Goal: Information Seeking & Learning: Check status

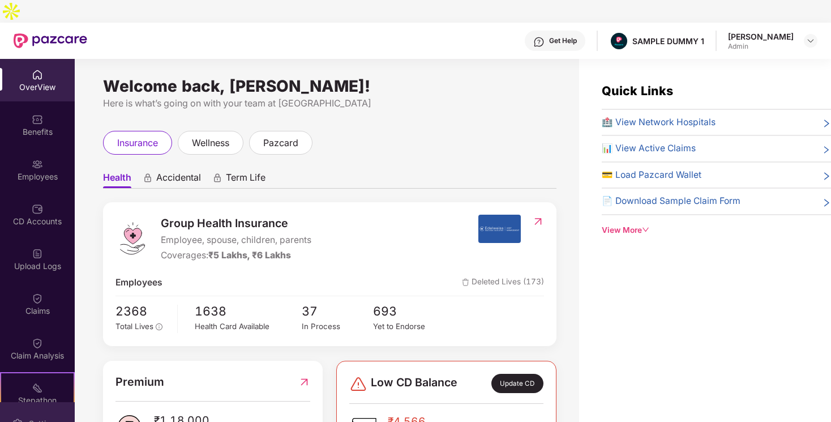
click at [32, 418] on div "Settings" at bounding box center [43, 423] width 37 height 11
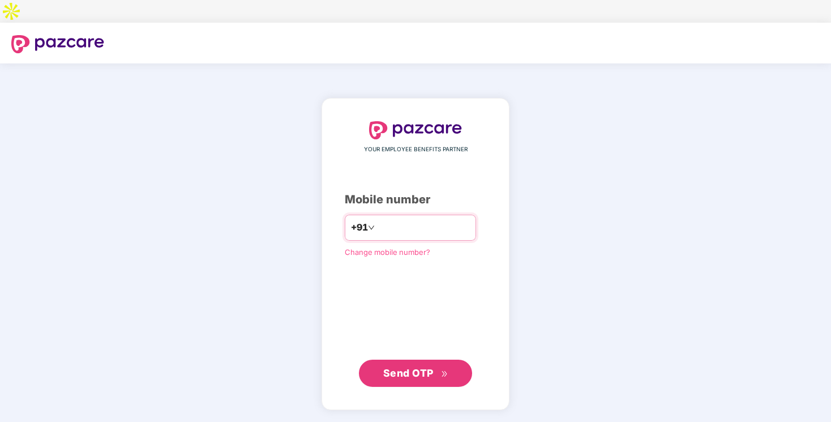
type input "**********"
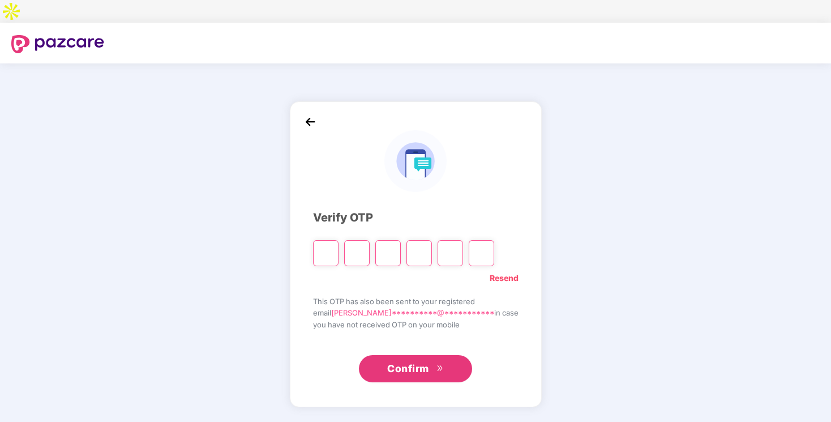
type input "*"
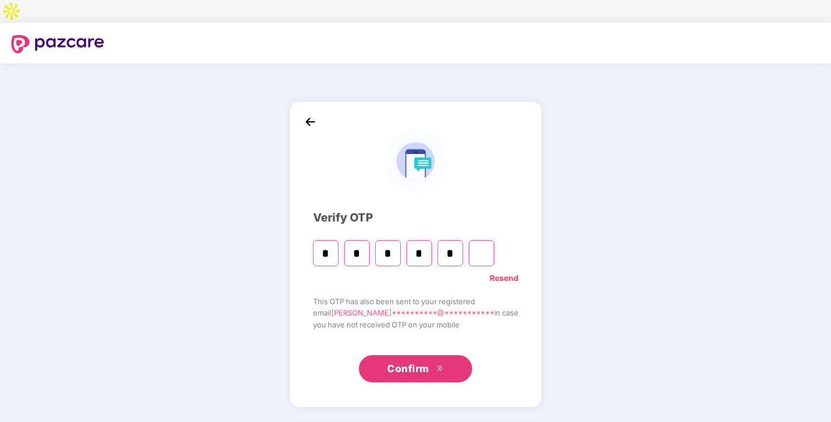
type input "*"
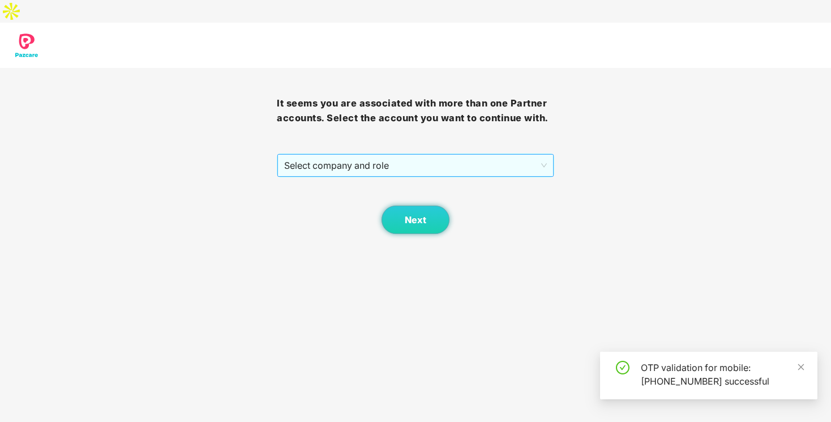
click at [454, 155] on span "Select company and role" at bounding box center [415, 166] width 262 height 22
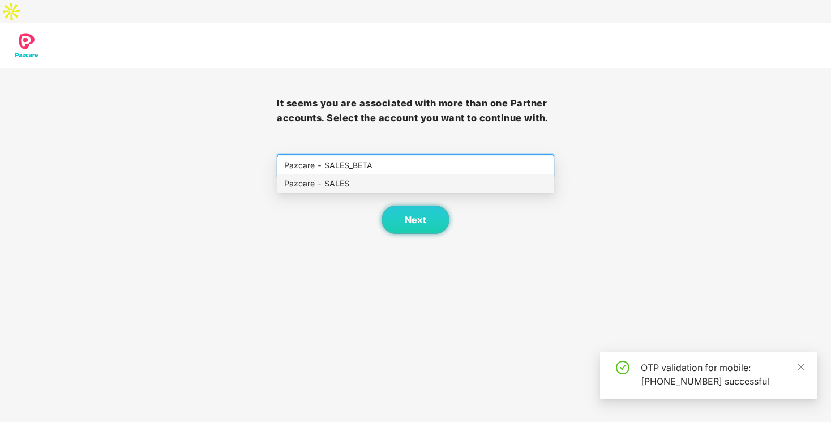
click at [440, 187] on div "Pazcare - SALES" at bounding box center [415, 183] width 263 height 12
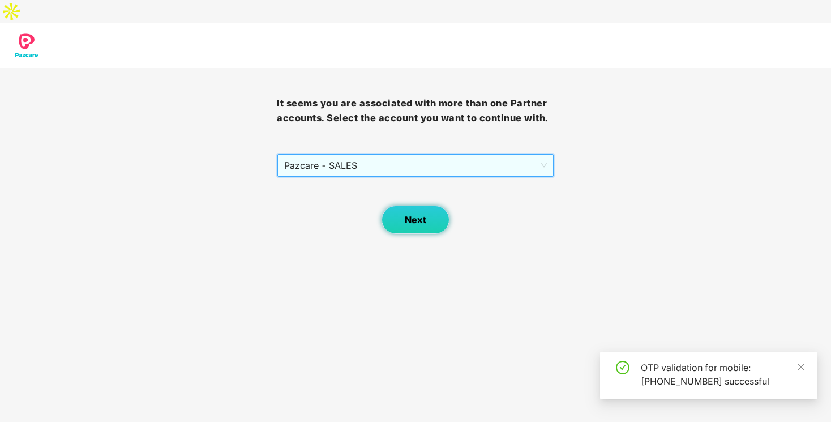
click at [416, 206] on button "Next" at bounding box center [416, 220] width 68 height 28
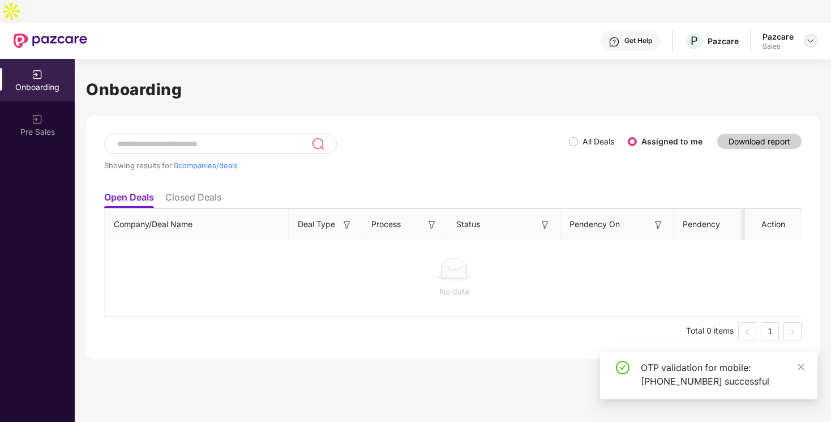
click at [808, 36] on img at bounding box center [810, 40] width 9 height 9
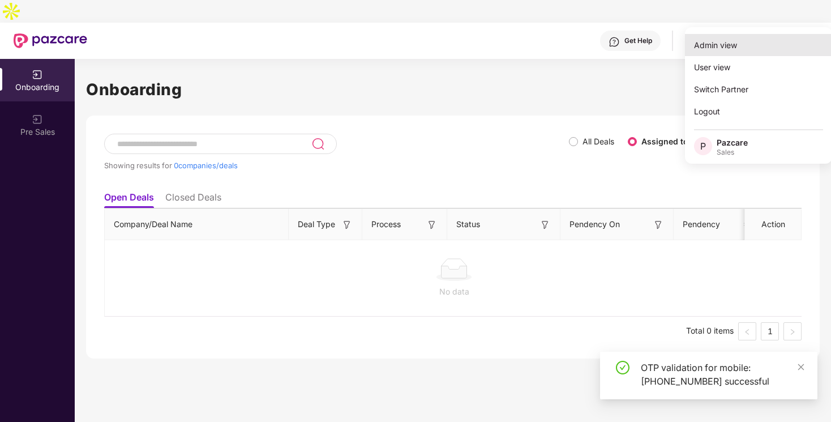
click at [752, 46] on div "Admin view" at bounding box center [758, 45] width 147 height 22
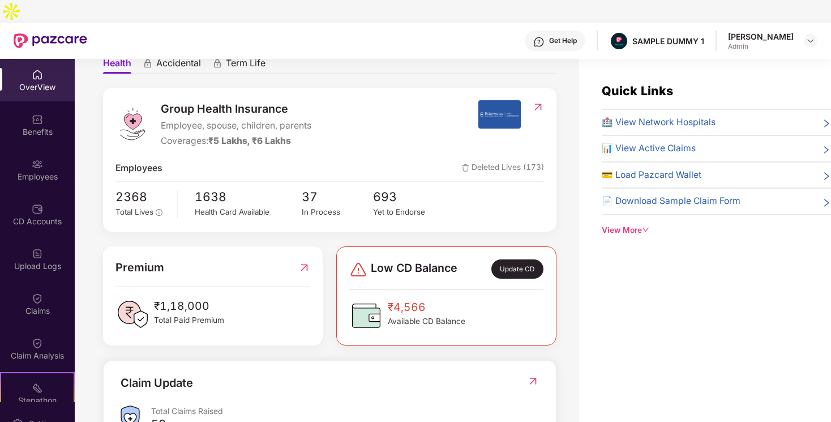
scroll to position [138, 0]
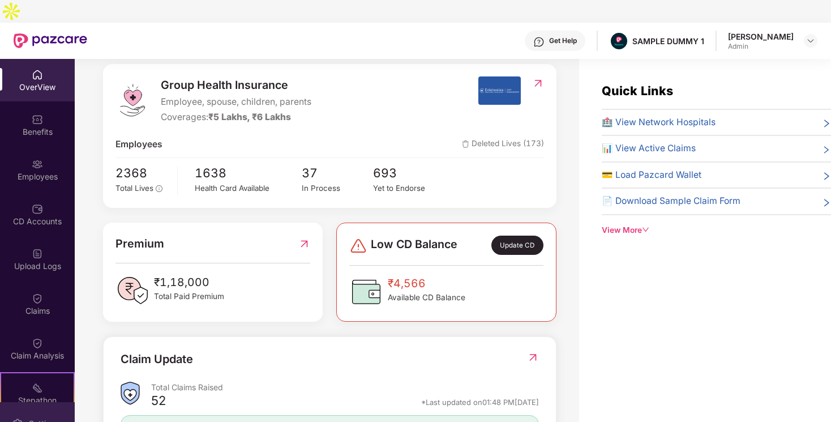
click at [27, 418] on div "Settings" at bounding box center [43, 423] width 37 height 11
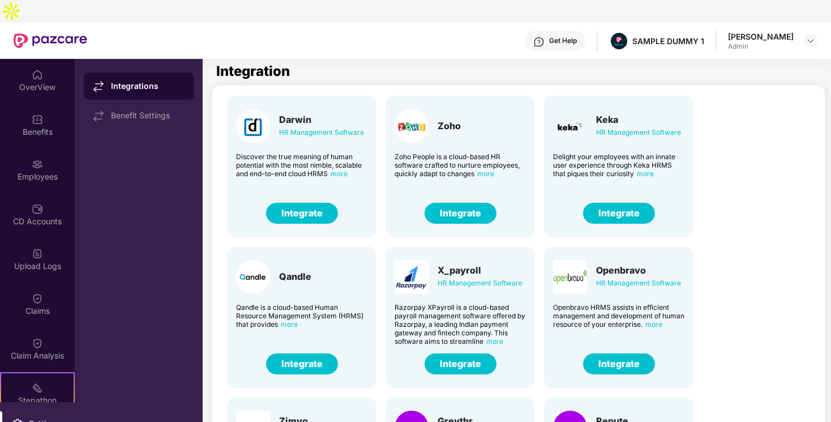
scroll to position [23, 0]
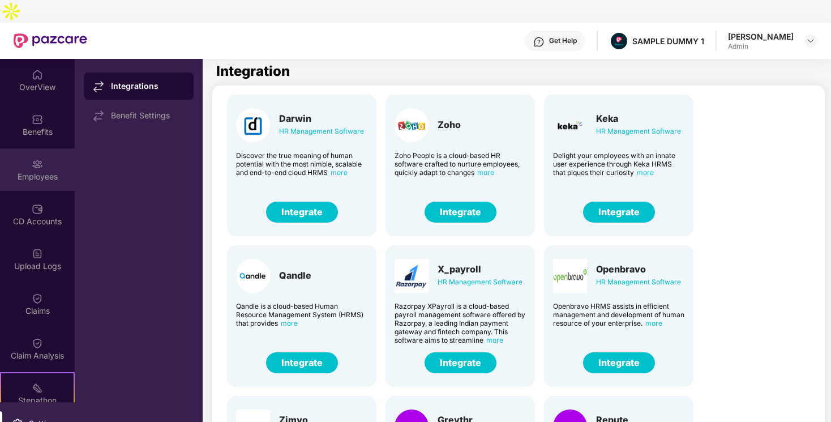
click at [59, 148] on div "Employees" at bounding box center [37, 169] width 75 height 42
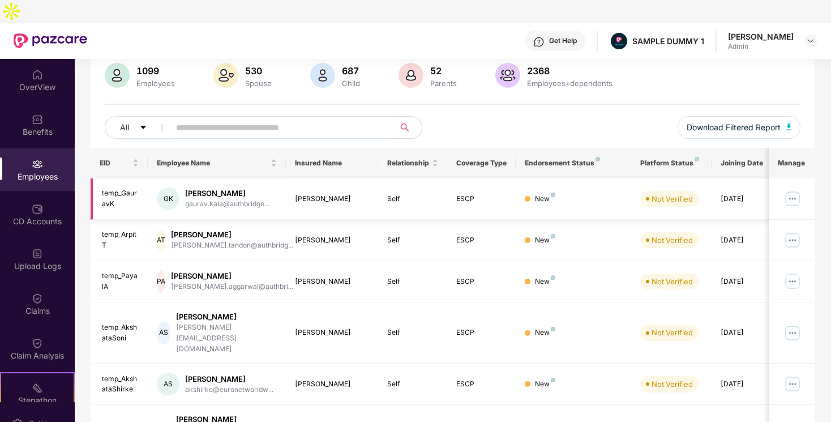
scroll to position [18, 0]
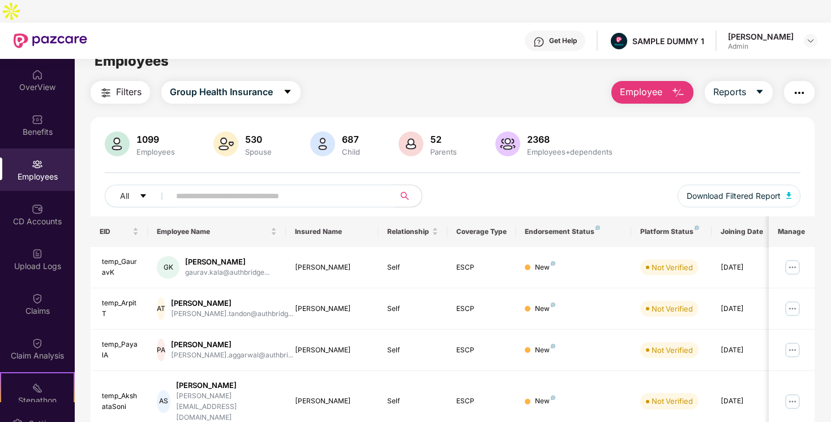
click at [627, 85] on span "Employee" at bounding box center [641, 92] width 42 height 14
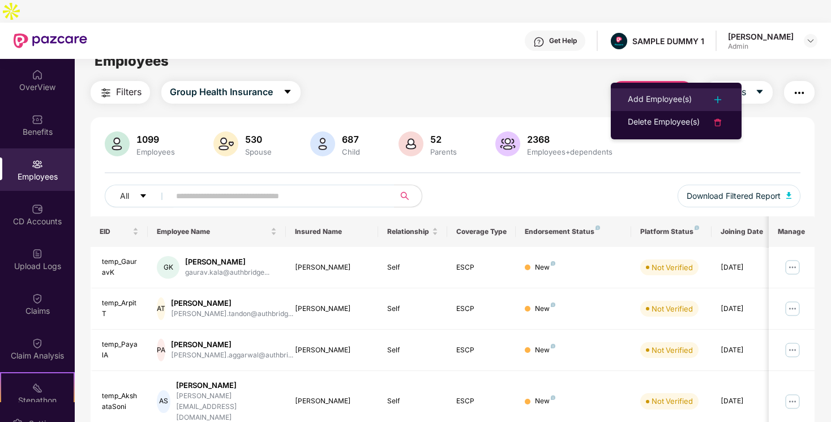
click at [631, 107] on li "Add Employee(s)" at bounding box center [676, 99] width 131 height 23
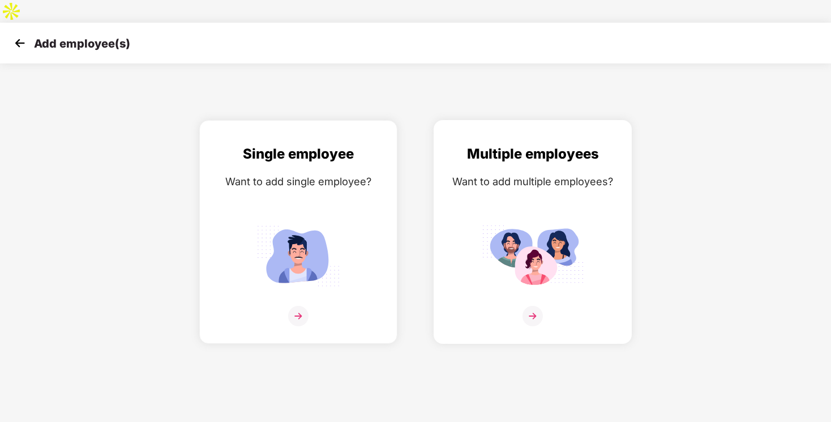
click at [506, 220] on img at bounding box center [533, 255] width 102 height 71
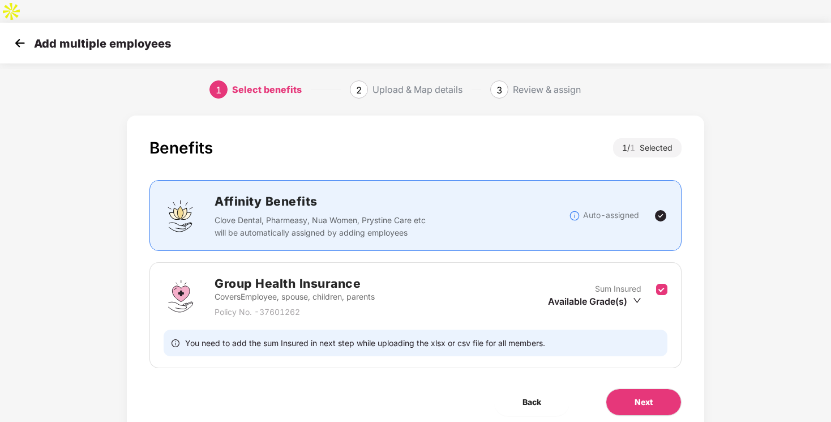
scroll to position [8, 0]
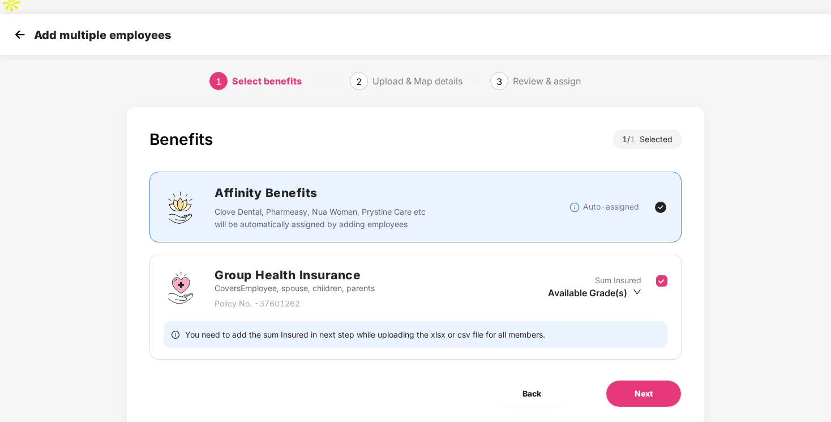
click at [600, 287] on div "Available Grade(s)" at bounding box center [594, 293] width 93 height 12
click at [580, 380] on div "Back" at bounding box center [532, 393] width 112 height 27
click at [630, 380] on button "Next" at bounding box center [644, 393] width 76 height 27
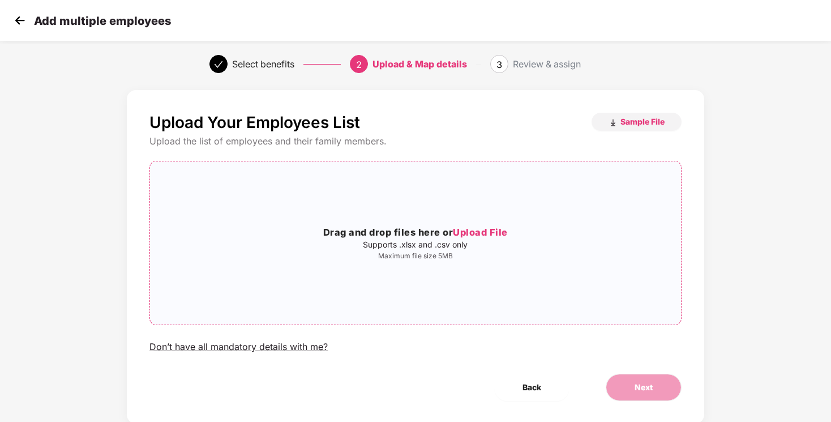
scroll to position [26, 0]
click at [18, 14] on img at bounding box center [19, 20] width 17 height 17
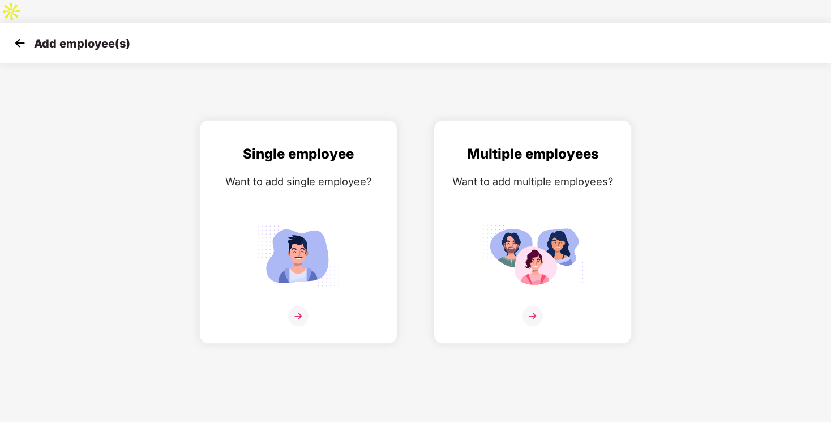
click at [18, 35] on img at bounding box center [19, 43] width 17 height 17
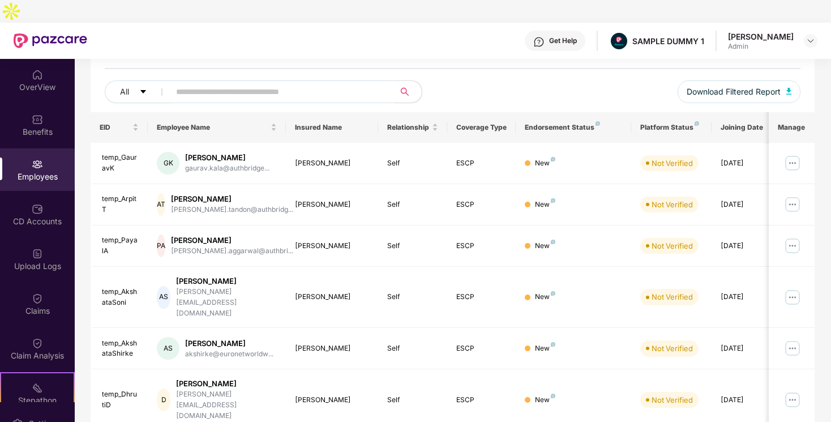
scroll to position [124, 0]
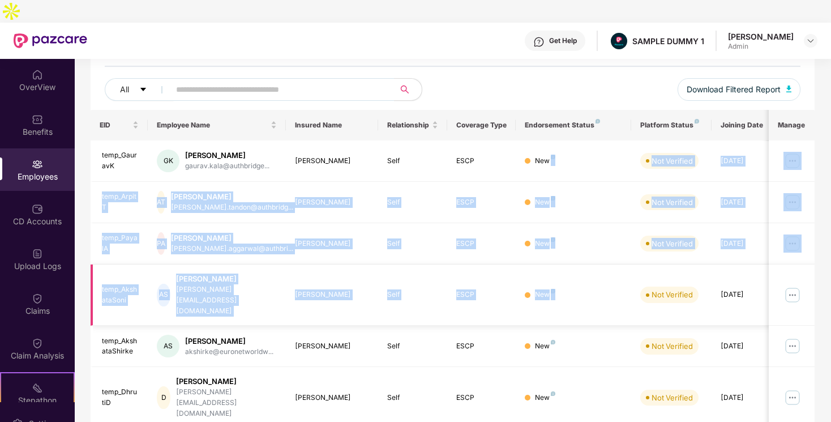
drag, startPoint x: 630, startPoint y: 142, endPoint x: 635, endPoint y: 249, distance: 107.2
click at [637, 249] on tbody "temp_GauravK GK Gaurav Kala gaurav.kala@authbridge... Gaurav Kala Self ESCP New…" at bounding box center [459, 381] width 736 height 483
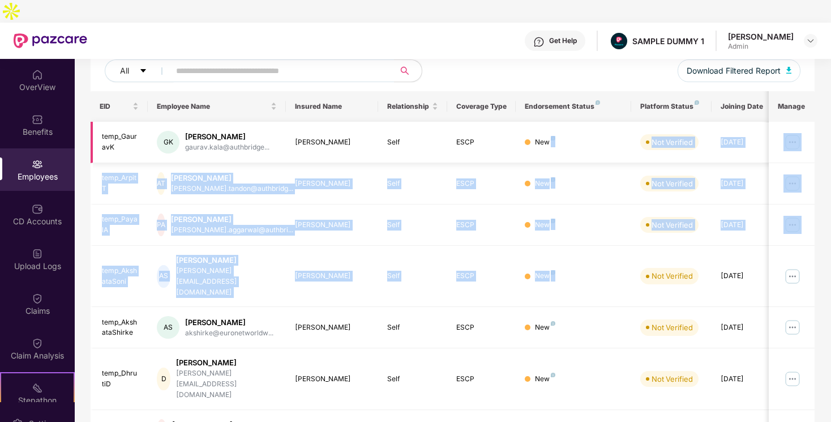
scroll to position [137, 0]
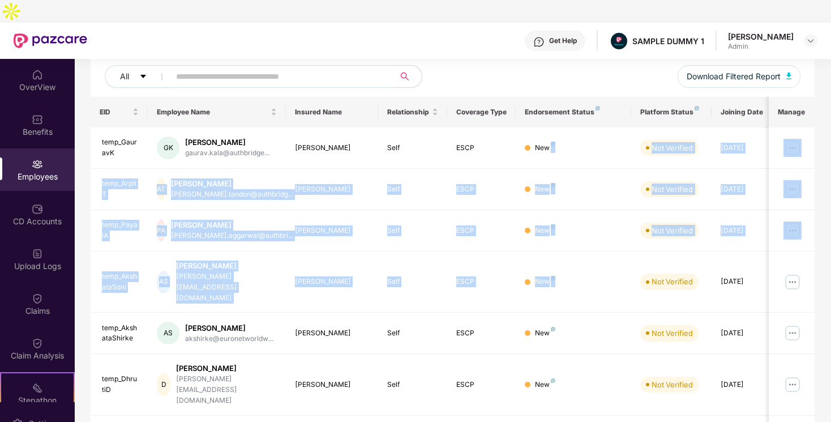
click at [613, 97] on th "Endorsement Status" at bounding box center [573, 112] width 115 height 31
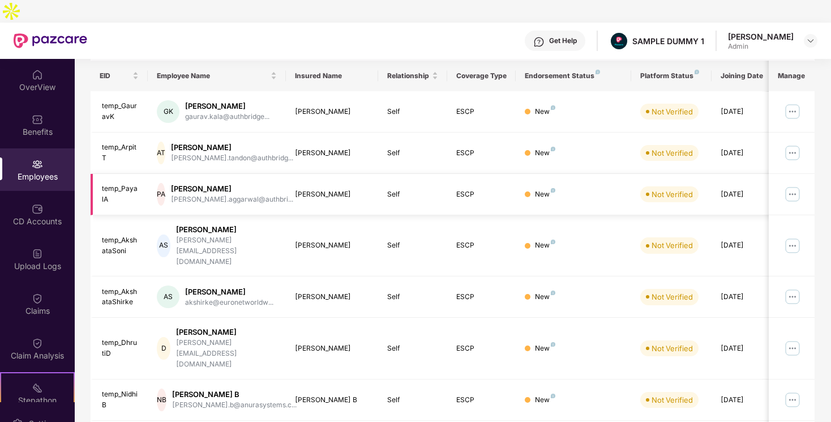
scroll to position [181, 0]
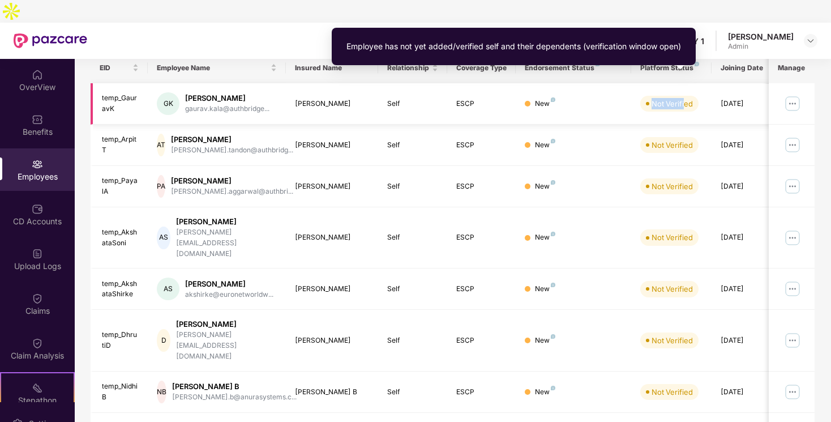
drag, startPoint x: 686, startPoint y: 81, endPoint x: 650, endPoint y: 80, distance: 35.7
click at [650, 96] on span "Not Verified" at bounding box center [670, 104] width 58 height 16
click at [622, 88] on td "New" at bounding box center [573, 103] width 115 height 41
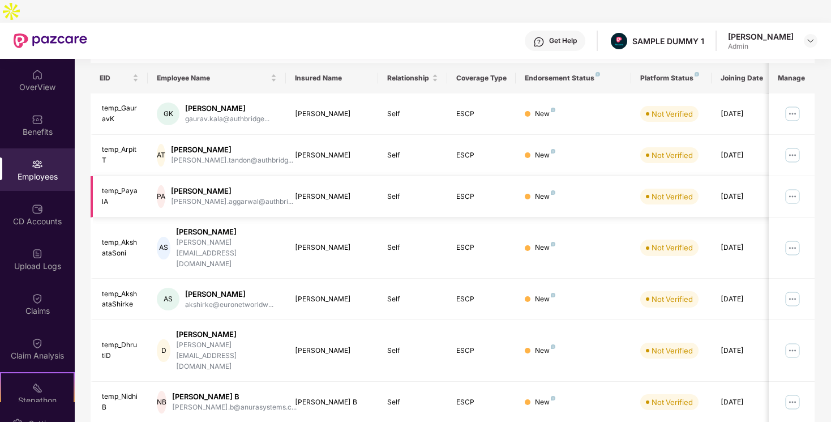
scroll to position [170, 0]
click at [791, 106] on img at bounding box center [793, 115] width 18 height 18
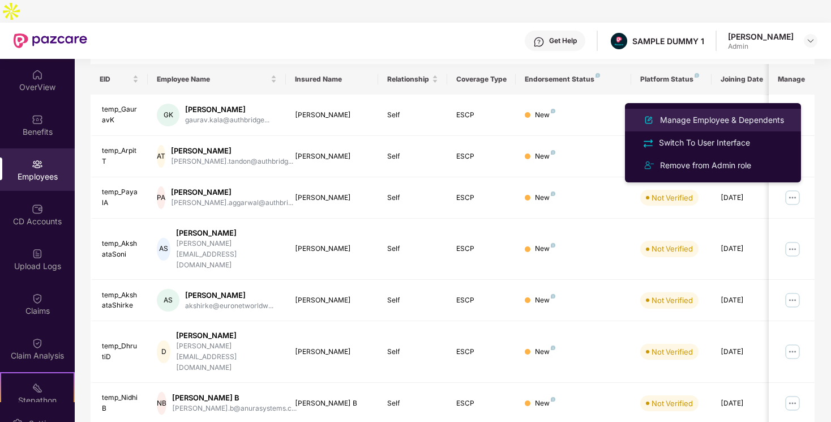
click at [718, 112] on li "Manage Employee & Dependents" at bounding box center [713, 120] width 176 height 23
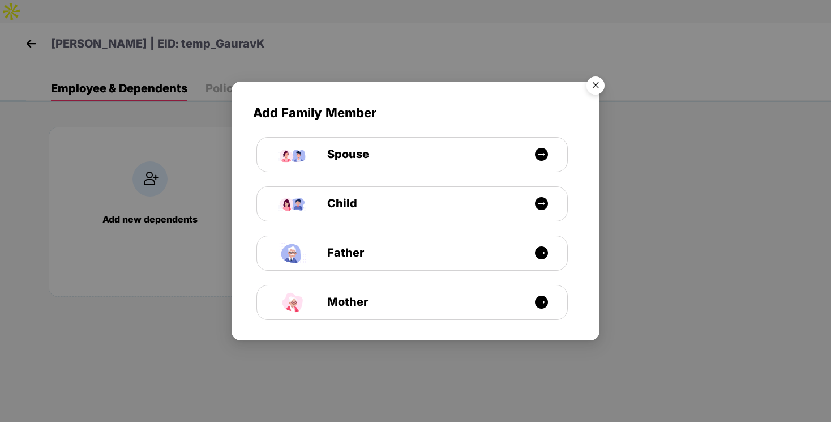
click at [602, 86] on img "Close" at bounding box center [596, 87] width 32 height 32
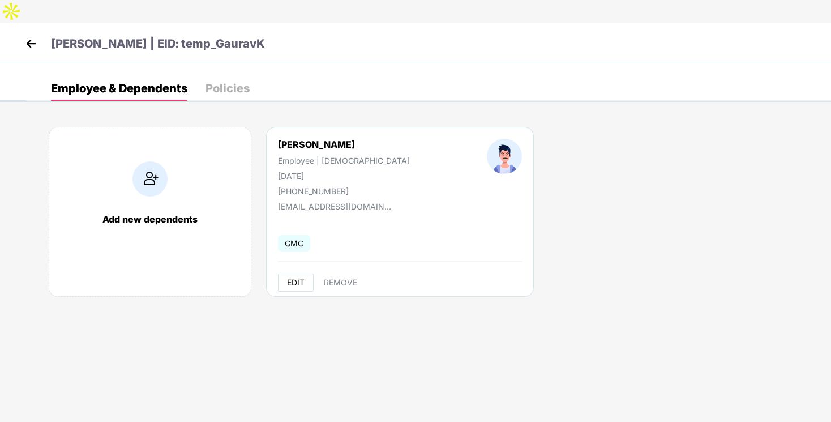
click at [296, 278] on span "EDIT" at bounding box center [296, 282] width 18 height 9
select select "****"
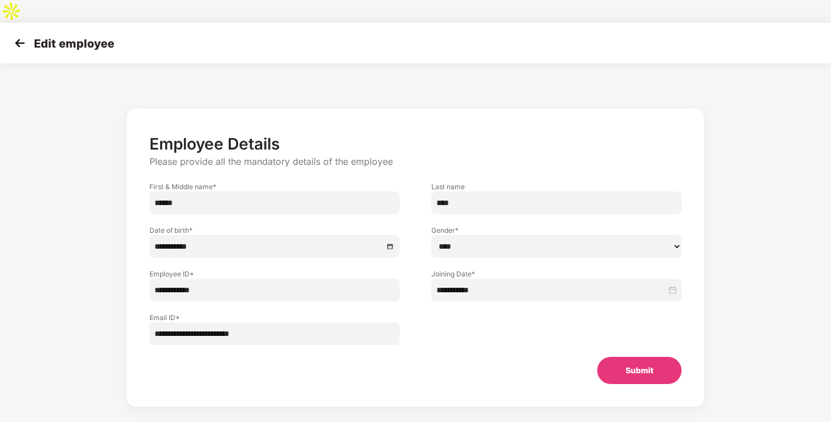
click at [21, 35] on img at bounding box center [19, 43] width 17 height 17
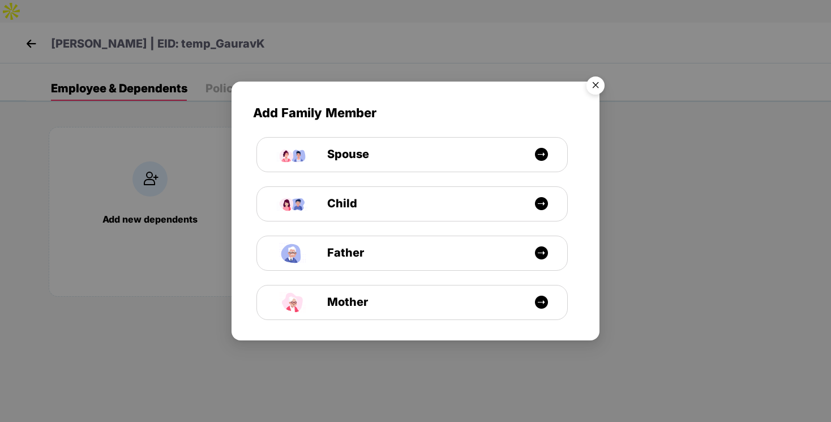
click at [600, 91] on img "Close" at bounding box center [596, 87] width 32 height 32
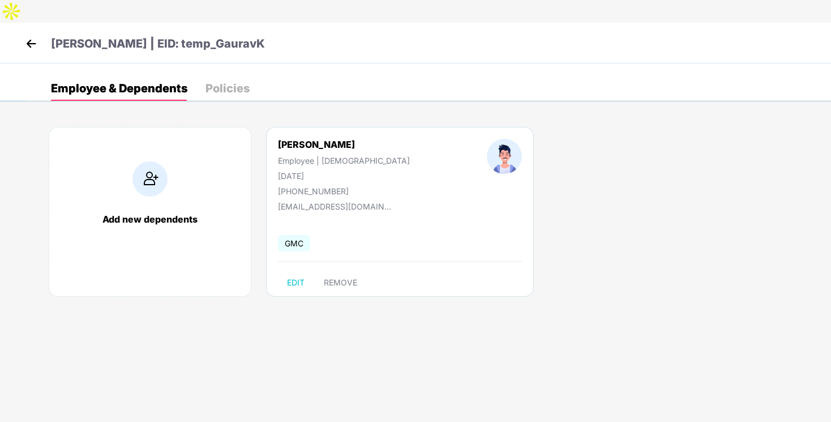
click at [33, 35] on img at bounding box center [31, 43] width 17 height 17
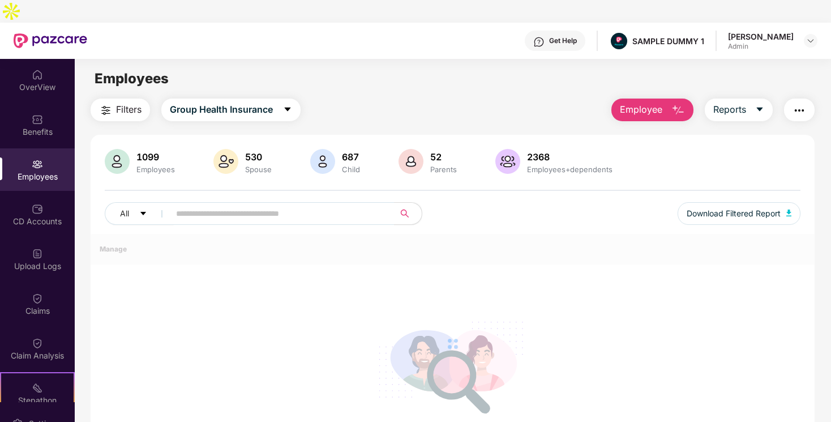
click at [796, 104] on img "button" at bounding box center [800, 111] width 14 height 14
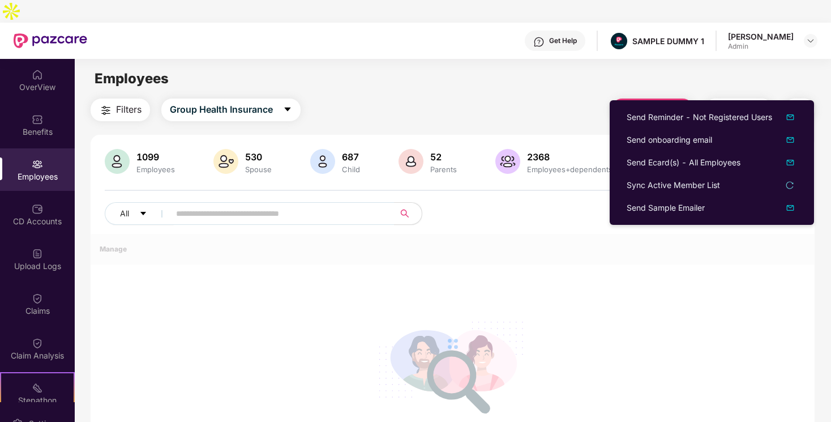
click at [545, 99] on div "Filters Group Health Insurance Employee Reports" at bounding box center [453, 110] width 724 height 23
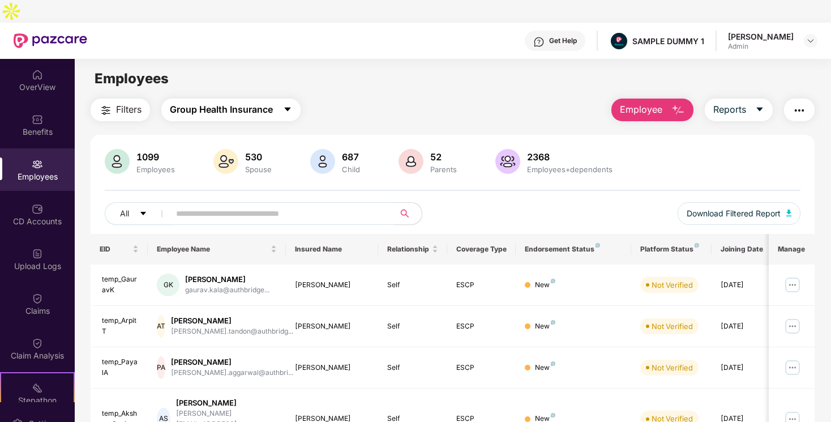
click at [248, 103] on span "Group Health Insurance" at bounding box center [221, 110] width 103 height 14
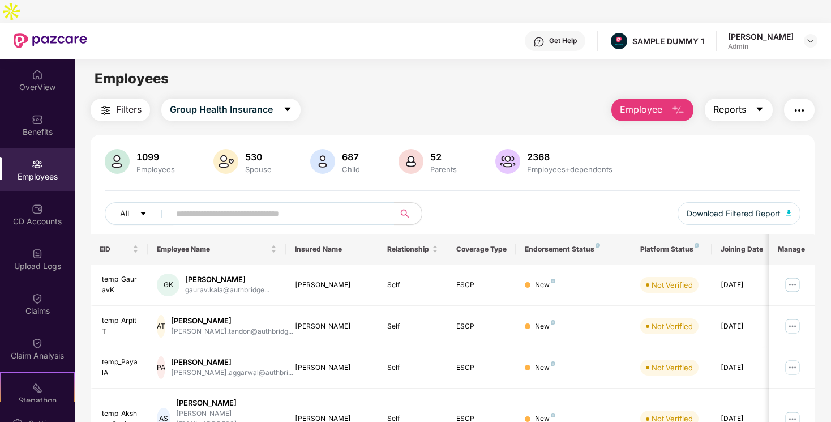
click at [727, 103] on span "Reports" at bounding box center [730, 110] width 33 height 14
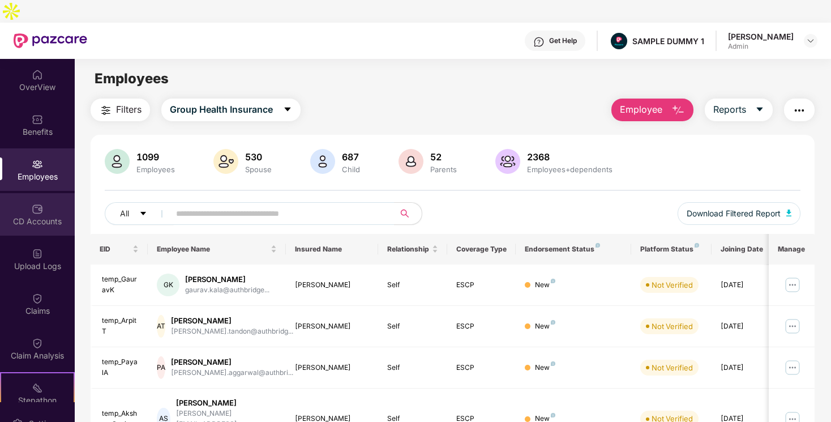
click at [35, 212] on div "CD Accounts" at bounding box center [37, 214] width 75 height 42
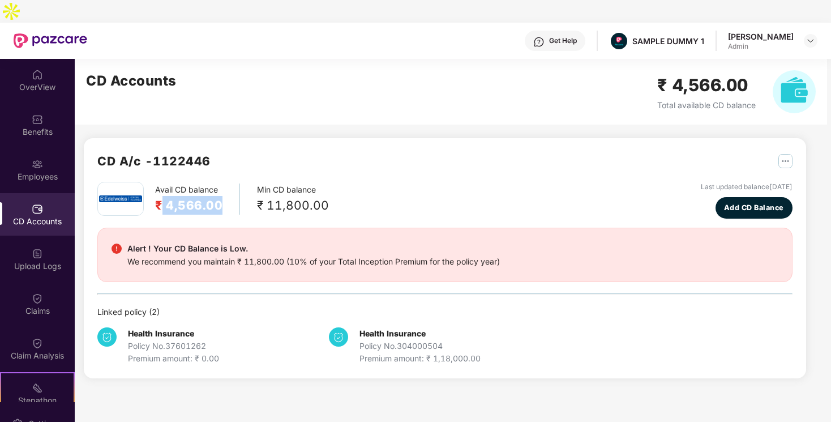
drag, startPoint x: 160, startPoint y: 183, endPoint x: 217, endPoint y: 183, distance: 57.8
click at [218, 196] on h2 "₹ 4,566.00" at bounding box center [188, 205] width 67 height 19
drag, startPoint x: 265, startPoint y: 183, endPoint x: 334, endPoint y: 183, distance: 69.1
click at [334, 183] on div "Avail CD balance ₹ 4,566.00 Min CD balance ₹ 11,800.00 Last updated balance 23 …" at bounding box center [444, 200] width 695 height 37
click at [252, 255] on div "We recommend you maintain ₹ 11,800.00 (10% of your Total Inception Premium for …" at bounding box center [313, 261] width 373 height 12
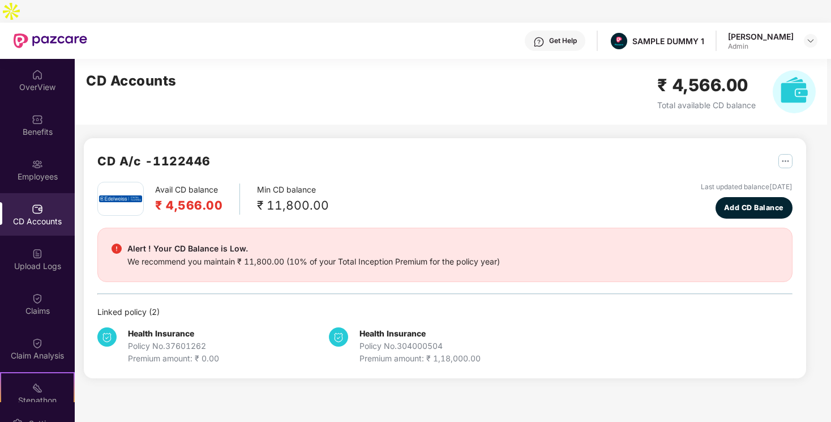
click at [272, 255] on div "We recommend you maintain ₹ 11,800.00 (10% of your Total Inception Premium for …" at bounding box center [313, 261] width 373 height 12
click at [788, 154] on img "button" at bounding box center [786, 161] width 14 height 14
click at [755, 197] on button "Add CD Balance" at bounding box center [754, 208] width 77 height 22
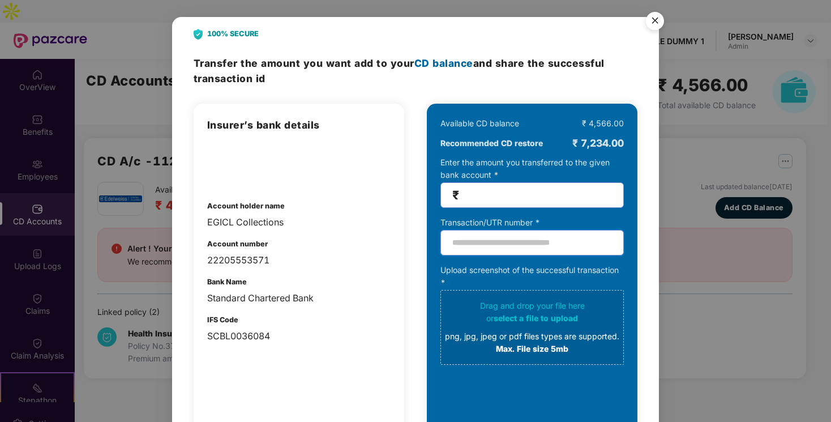
click at [518, 241] on input "text" at bounding box center [532, 242] width 183 height 25
click at [654, 24] on img "Close" at bounding box center [655, 23] width 32 height 32
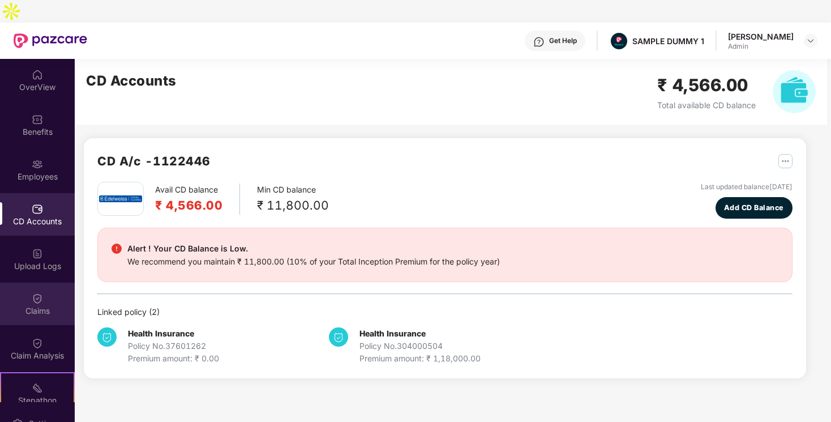
click at [18, 283] on div "Claims" at bounding box center [37, 304] width 75 height 42
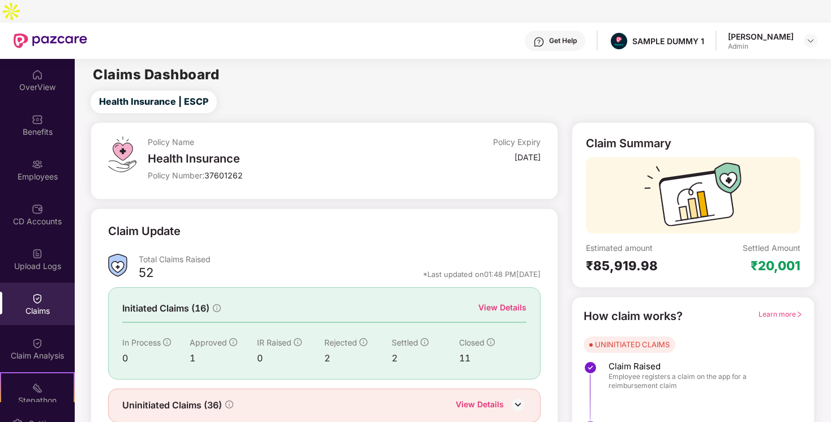
click at [774, 310] on span "Learn more" at bounding box center [781, 314] width 44 height 8
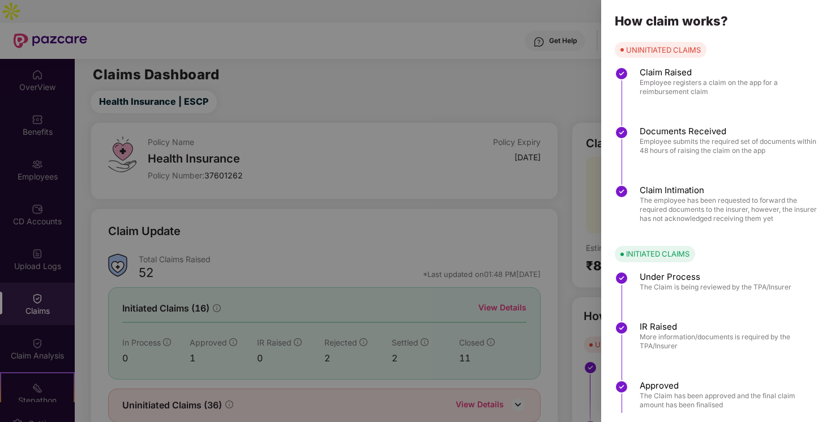
click at [595, 57] on div at bounding box center [415, 211] width 831 height 422
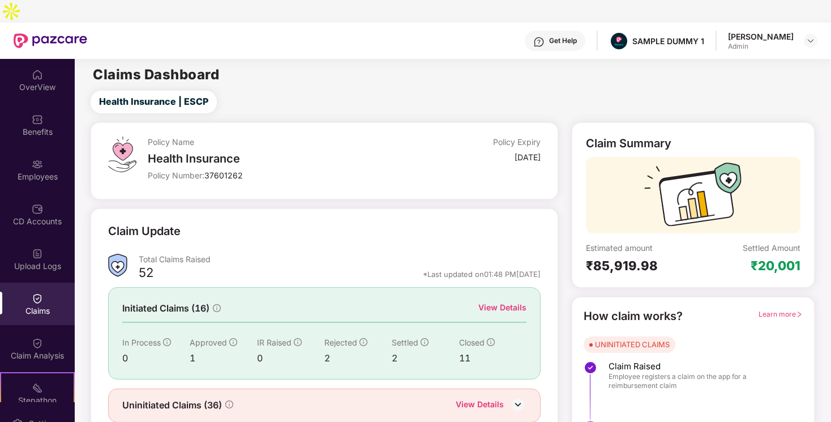
scroll to position [22, 0]
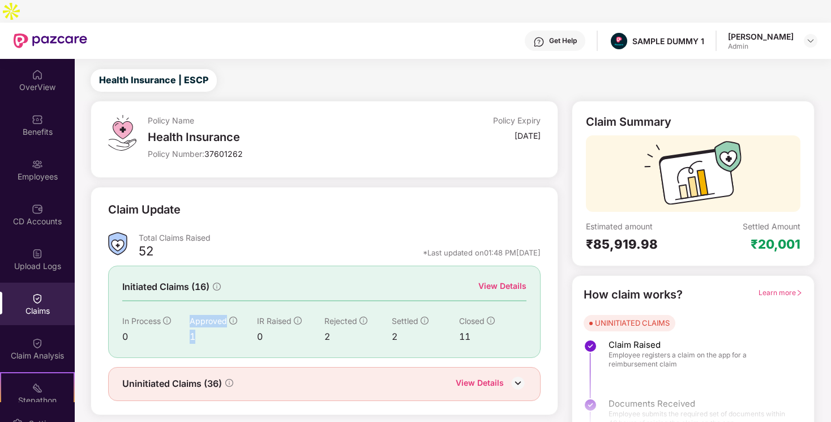
drag, startPoint x: 126, startPoint y: 310, endPoint x: 214, endPoint y: 310, distance: 87.8
click at [214, 315] on div "In Process 0 Approved 1 IR Raised 0 Rejected 2 Settled 2 Closed 11" at bounding box center [324, 329] width 404 height 29
click at [116, 309] on div "Initiated Claims (16) View Details In Process 0 Approved 1 IR Raised 0 Rejected…" at bounding box center [324, 312] width 432 height 92
click at [499, 280] on div "View Details" at bounding box center [503, 286] width 48 height 12
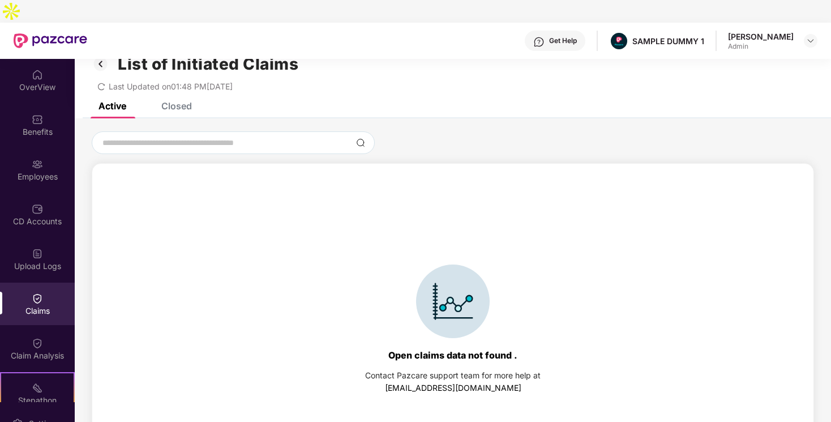
click at [176, 100] on div "Closed" at bounding box center [176, 105] width 31 height 11
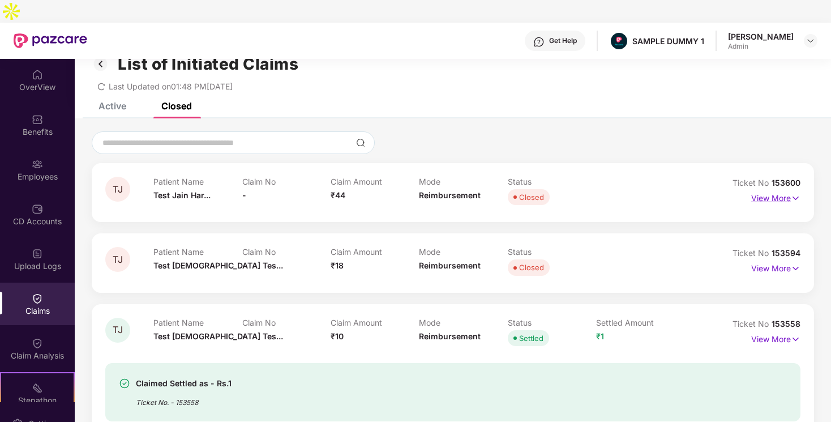
click at [782, 189] on p "View More" at bounding box center [776, 196] width 49 height 15
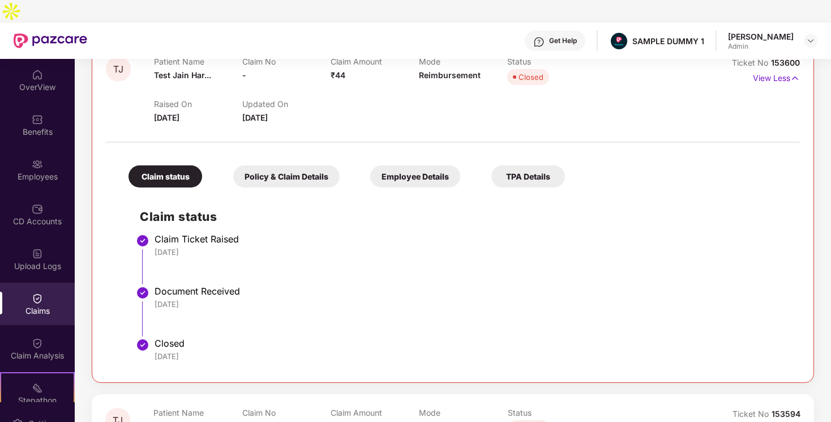
scroll to position [143, 0]
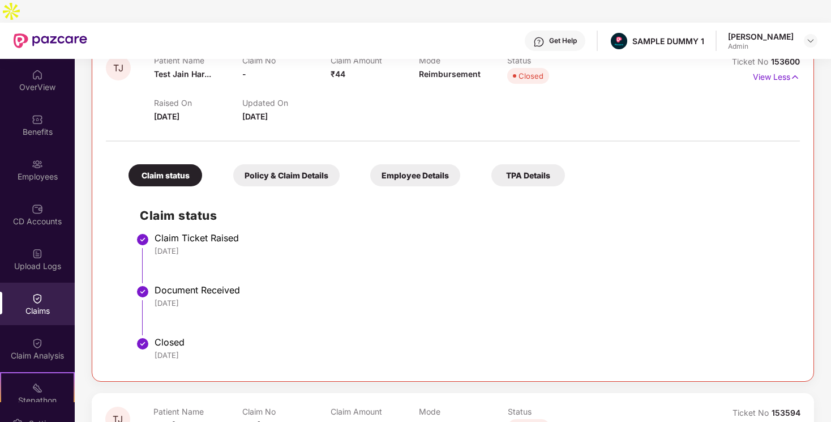
drag, startPoint x: 156, startPoint y: 220, endPoint x: 199, endPoint y: 301, distance: 91.4
click at [199, 300] on ul "Claim Ticket Raised 26 Jun 2025 Document Received 26 Jun 2025 Closed 27 Jun 2025" at bounding box center [464, 301] width 649 height 131
click at [199, 301] on li "Document Received 26 Jun 2025" at bounding box center [464, 314] width 649 height 52
click at [277, 164] on div "Policy & Claim Details" at bounding box center [286, 175] width 106 height 22
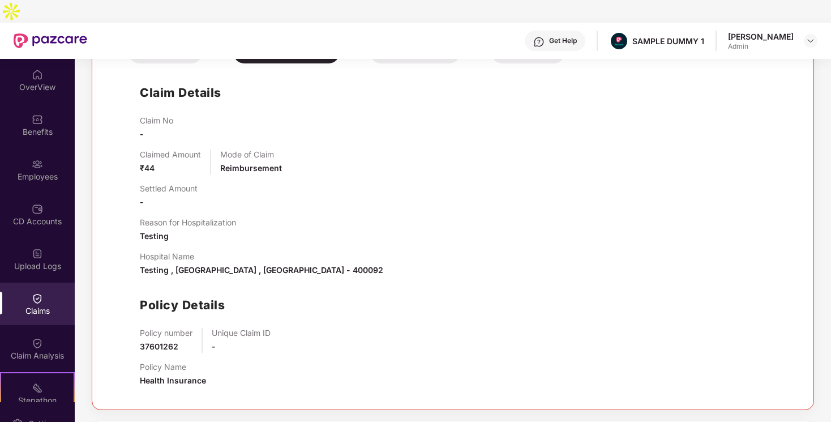
scroll to position [267, 0]
drag, startPoint x: 157, startPoint y: 147, endPoint x: 174, endPoint y: 147, distance: 17.0
click at [173, 149] on div "Claimed Amount ₹44" at bounding box center [170, 161] width 61 height 25
drag, startPoint x: 130, startPoint y: 177, endPoint x: 166, endPoint y: 177, distance: 36.2
click at [166, 177] on div "Claim Details Claim No - Claimed Amount ₹44 Mode of Claim Reimbursement Settled…" at bounding box center [453, 232] width 672 height 327
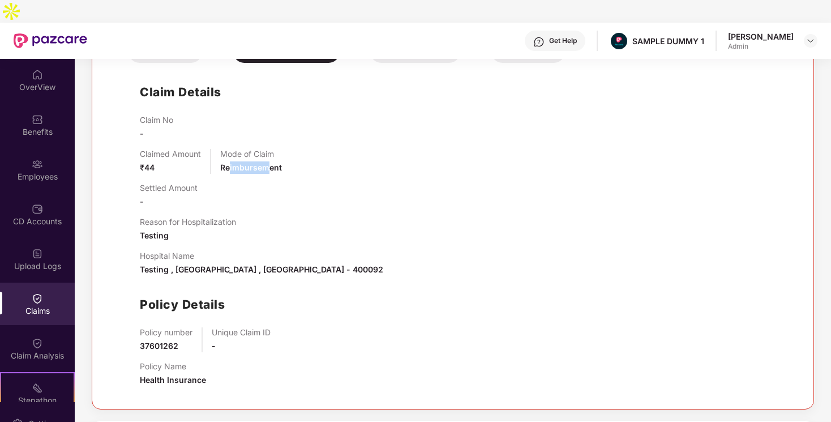
drag, startPoint x: 230, startPoint y: 145, endPoint x: 285, endPoint y: 148, distance: 55.0
click at [284, 149] on div "Claimed Amount ₹44 Mode of Claim Reimbursement" at bounding box center [464, 161] width 649 height 25
drag, startPoint x: 144, startPoint y: 210, endPoint x: 176, endPoint y: 208, distance: 31.7
click at [176, 217] on div "Reason for Hospitalization Testing" at bounding box center [188, 229] width 96 height 25
drag, startPoint x: 171, startPoint y: 247, endPoint x: 230, endPoint y: 247, distance: 59.5
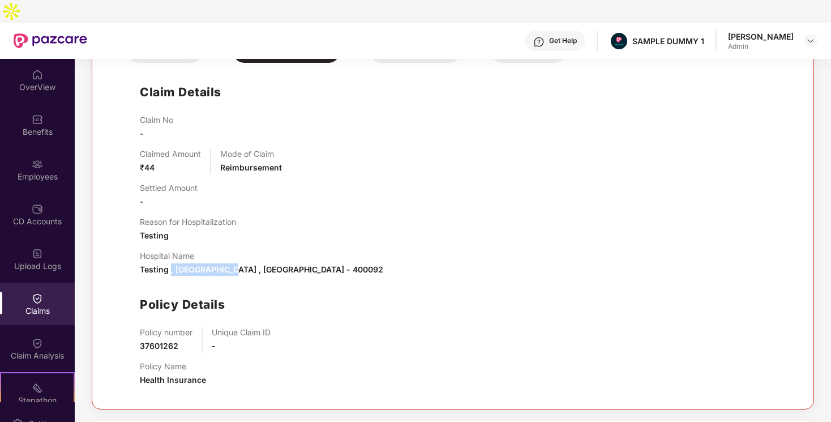
click at [231, 264] on span "Testing , Mumbai , Maharashtra - 400092" at bounding box center [262, 269] width 244 height 10
click at [200, 225] on div "Claim No - Claimed Amount ₹44 Mode of Claim Reimbursement Settled Amount - Reas…" at bounding box center [464, 255] width 649 height 280
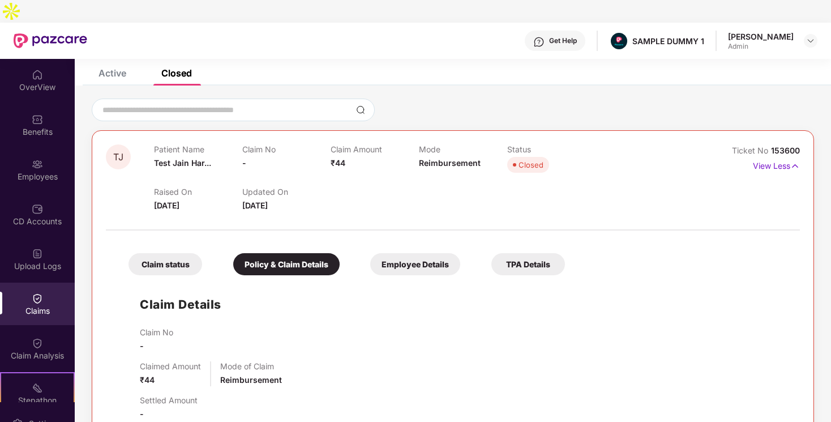
scroll to position [0, 0]
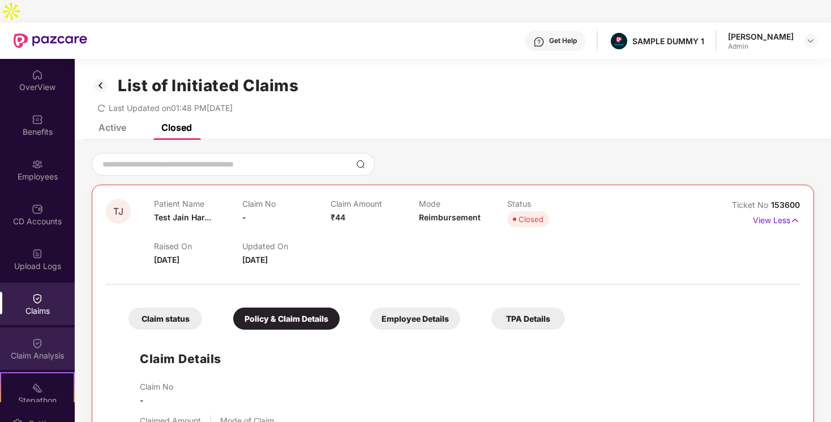
click at [48, 327] on div "Claim Analysis" at bounding box center [37, 348] width 75 height 42
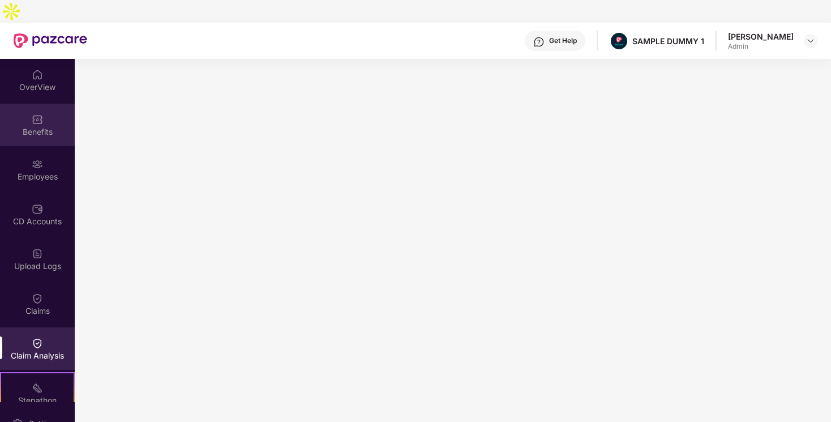
click at [39, 126] on div "Benefits" at bounding box center [37, 131] width 75 height 11
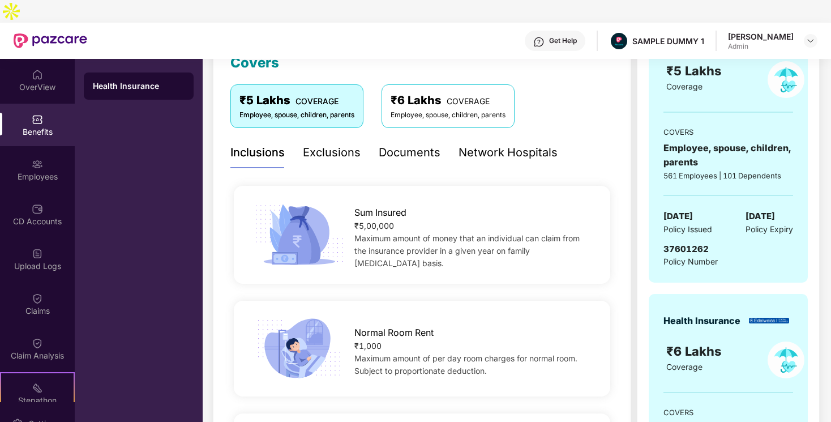
scroll to position [172, 0]
drag, startPoint x: 355, startPoint y: 194, endPoint x: 395, endPoint y: 227, distance: 52.3
click at [395, 227] on div "Sum Insured ₹5,00,000 Maximum amount of money that an individual can claim from…" at bounding box center [473, 234] width 275 height 70
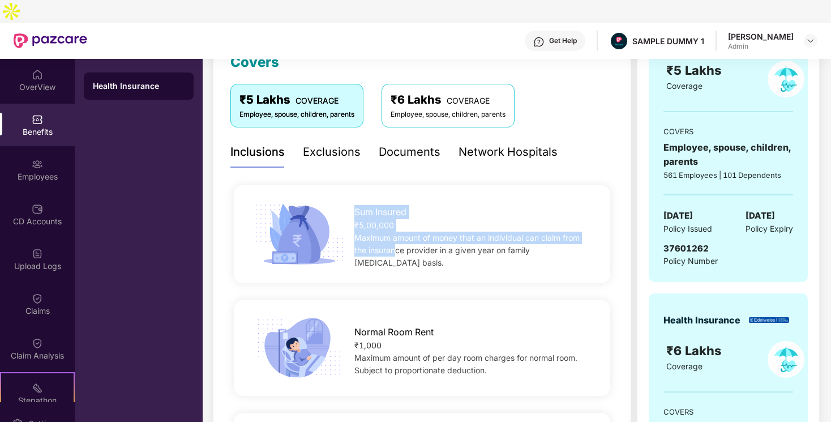
click at [408, 244] on div "Sum Insured ₹5,00,000 Maximum amount of money that an individual can claim from…" at bounding box center [422, 234] width 377 height 98
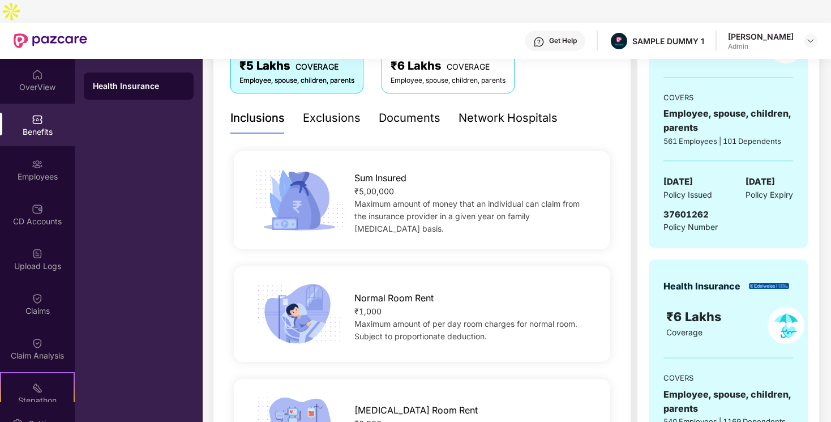
scroll to position [211, 0]
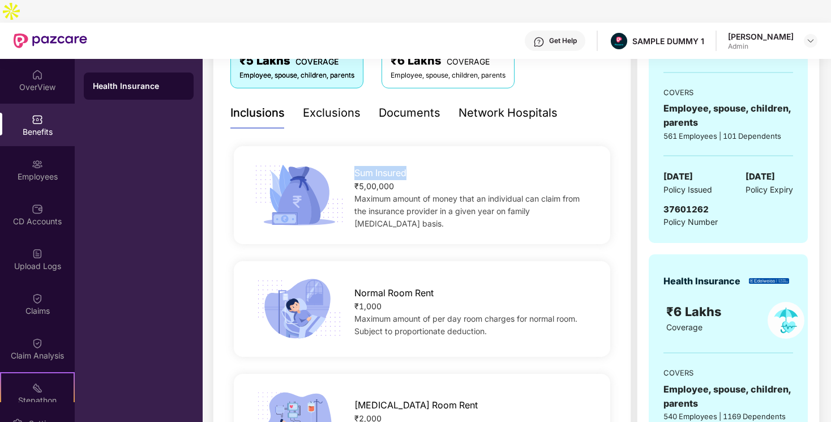
drag, startPoint x: 353, startPoint y: 152, endPoint x: 410, endPoint y: 152, distance: 56.6
click at [410, 160] on div "Sum Insured ₹5,00,000 Maximum amount of money that an individual can claim from…" at bounding box center [473, 195] width 275 height 70
drag, startPoint x: 353, startPoint y: 172, endPoint x: 392, endPoint y: 171, distance: 39.1
click at [392, 171] on div "Sum Insured ₹5,00,000 Maximum amount of money that an individual can claim from…" at bounding box center [473, 195] width 275 height 70
click at [371, 193] on div "Maximum amount of money that an individual can claim from the insurance provide…" at bounding box center [474, 211] width 239 height 37
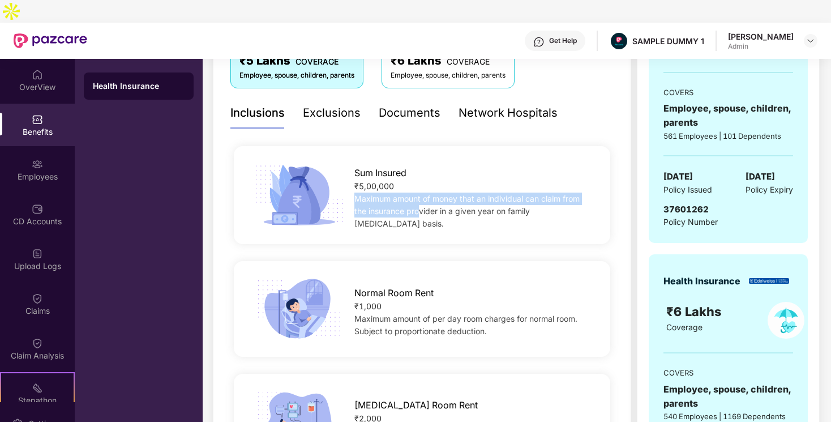
drag, startPoint x: 357, startPoint y: 178, endPoint x: 419, endPoint y: 194, distance: 63.6
click at [419, 194] on span "Maximum amount of money that an individual can claim from the insurance provide…" at bounding box center [467, 211] width 225 height 35
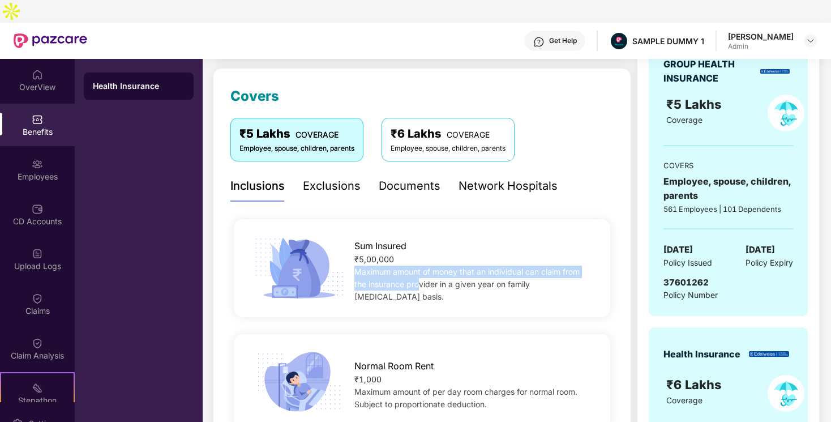
scroll to position [134, 0]
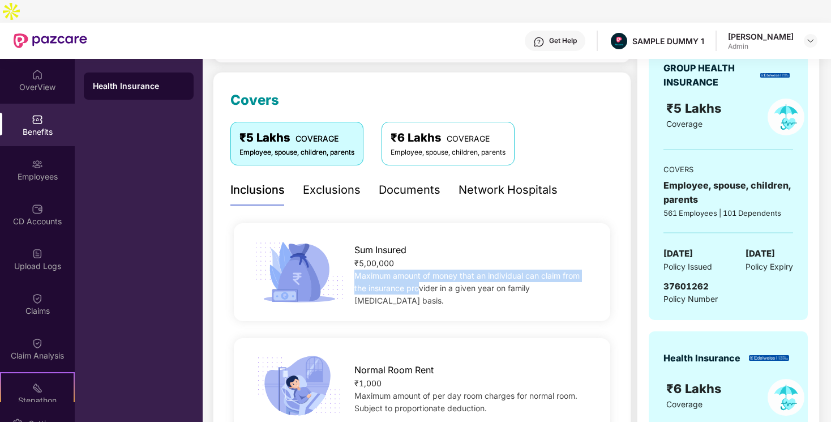
click at [339, 181] on div "Exclusions" at bounding box center [332, 190] width 58 height 18
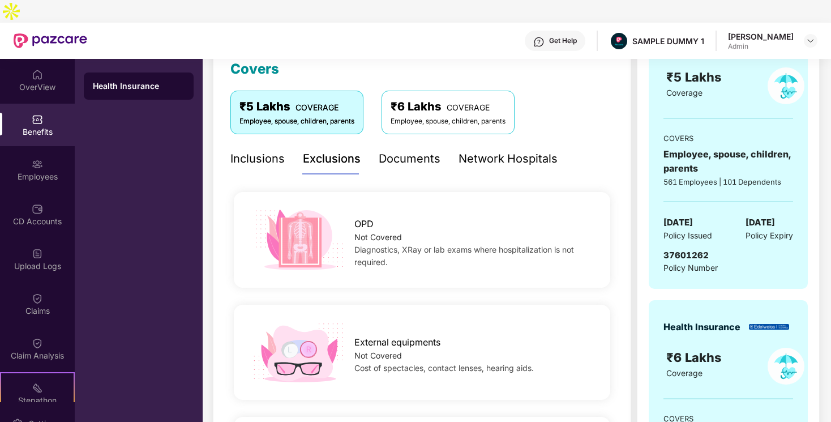
scroll to position [161, 0]
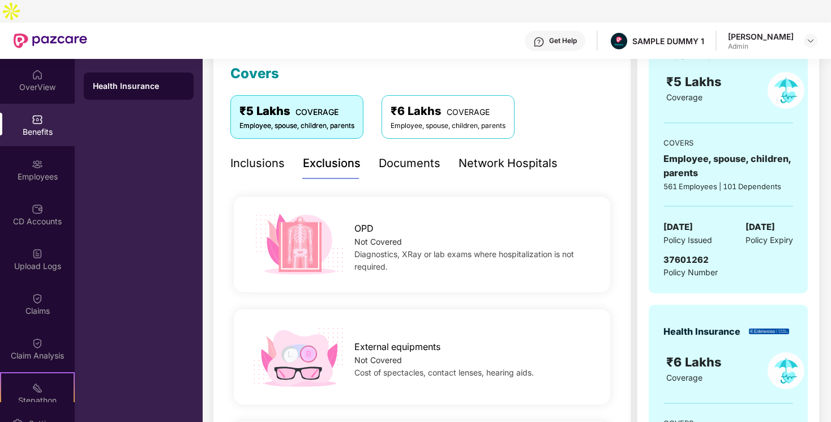
click at [481, 155] on div "Network Hospitals" at bounding box center [508, 164] width 99 height 18
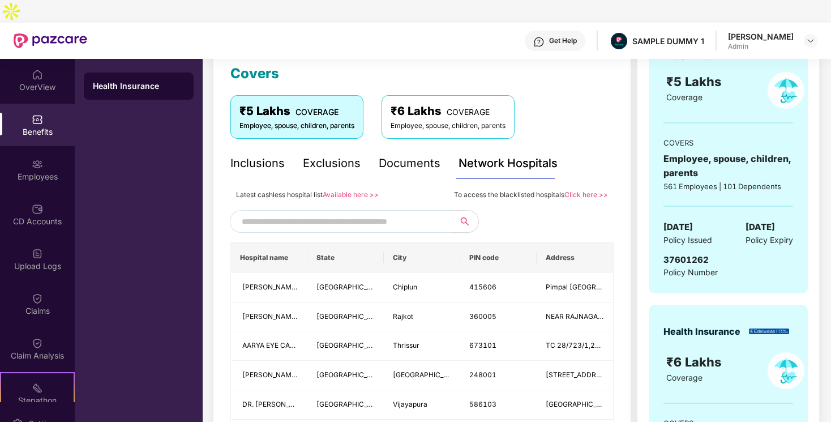
click at [397, 213] on input "text" at bounding box center [339, 221] width 194 height 17
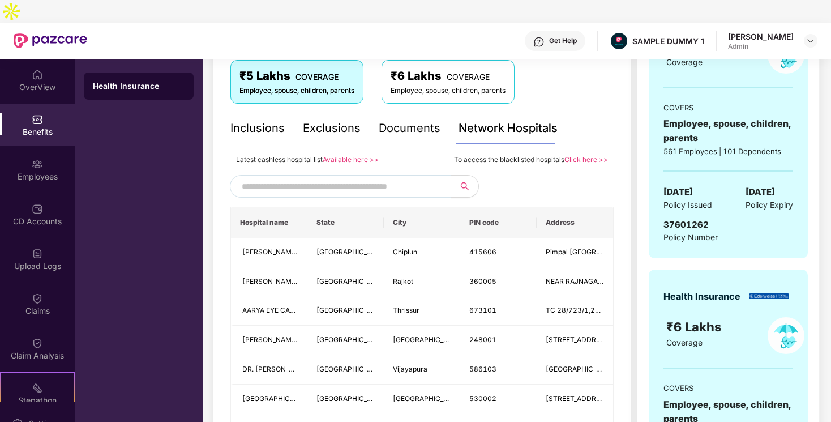
scroll to position [203, 0]
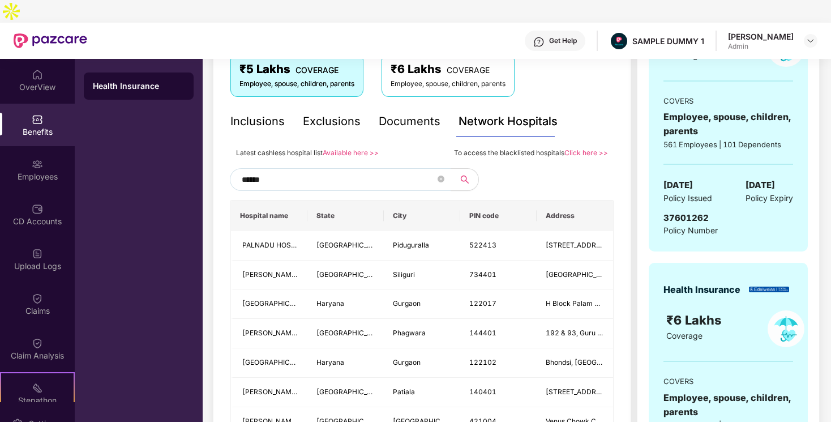
type input "*******"
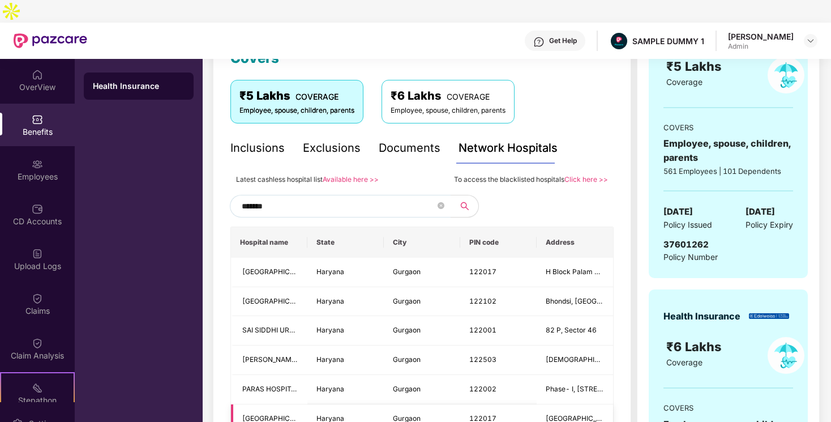
scroll to position [168, 0]
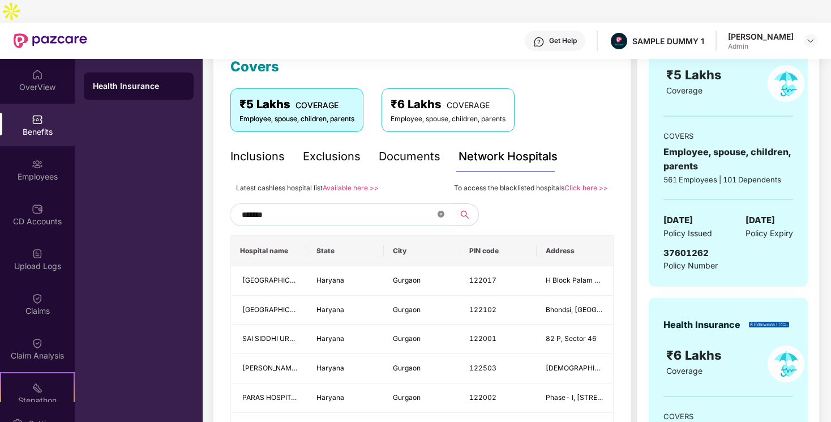
click at [443, 211] on icon "close-circle" at bounding box center [441, 214] width 7 height 7
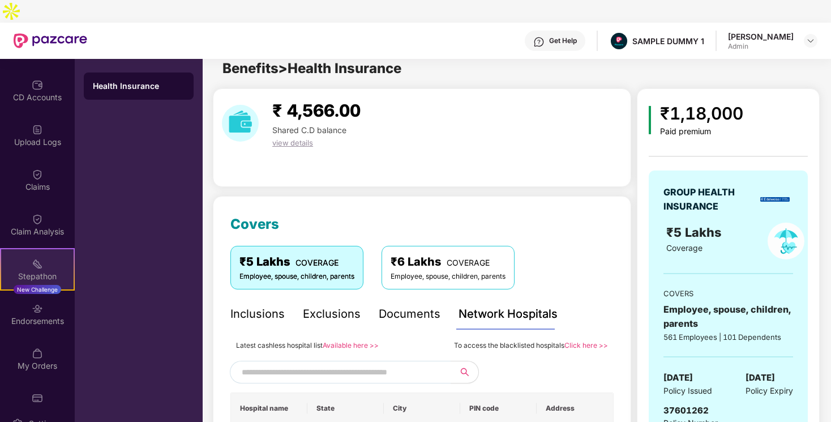
scroll to position [149, 0]
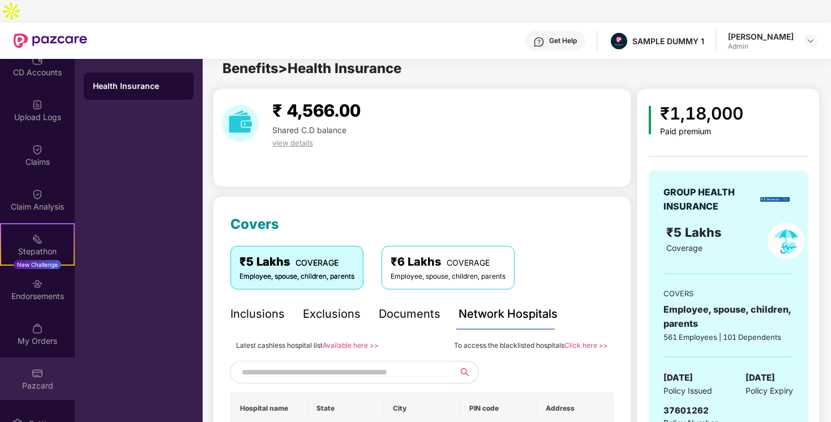
click at [33, 380] on div "Pazcard" at bounding box center [37, 385] width 75 height 11
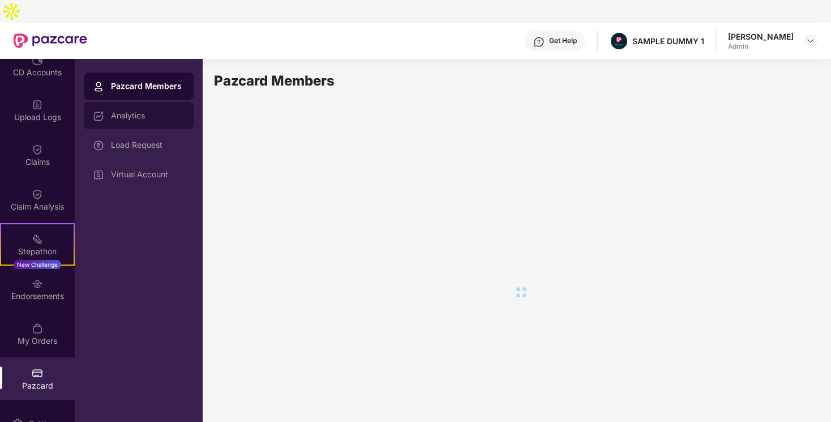
click at [143, 102] on div "Analytics" at bounding box center [139, 115] width 110 height 27
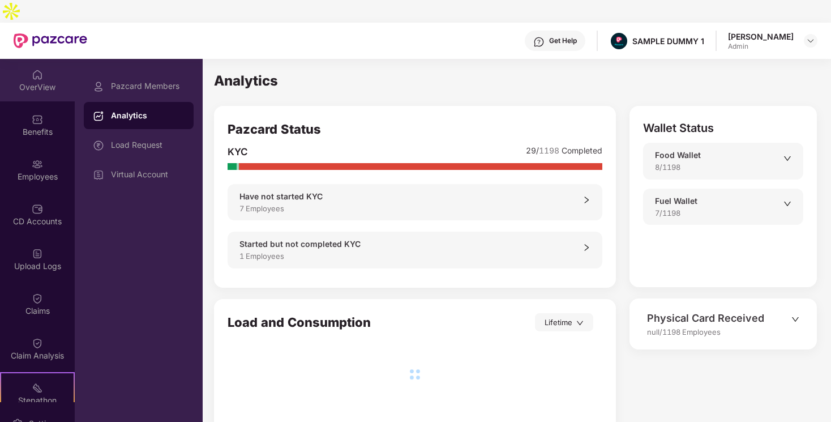
click at [44, 82] on div "OverView" at bounding box center [37, 87] width 75 height 11
